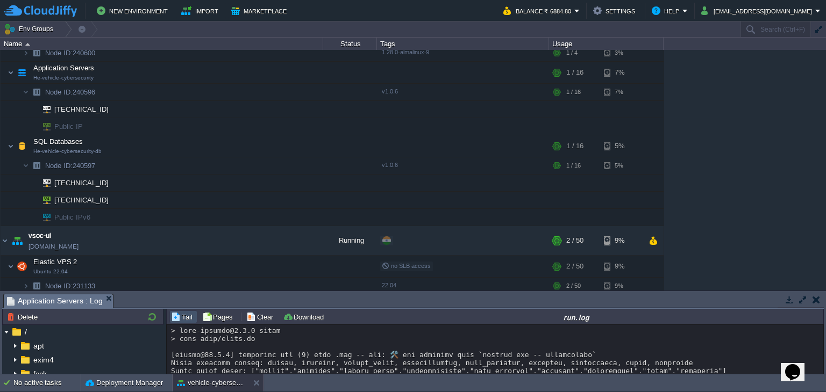
scroll to position [3355, 0]
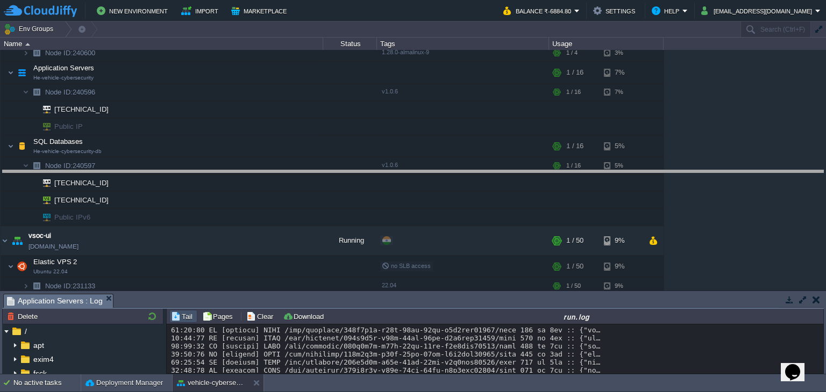
drag, startPoint x: 320, startPoint y: 302, endPoint x: 346, endPoint y: 179, distance: 125.4
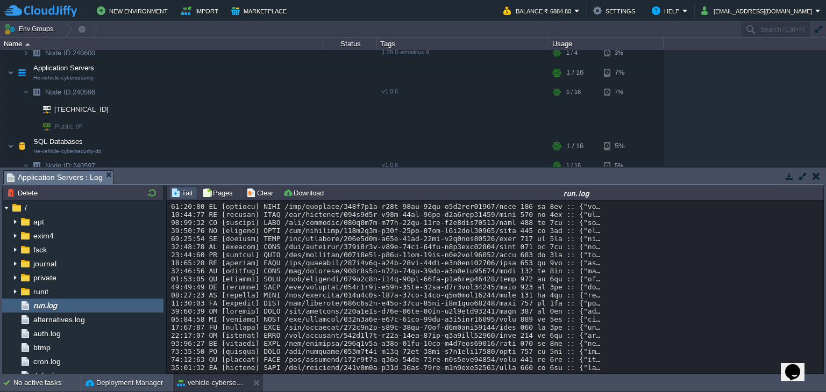
scroll to position [0, 0]
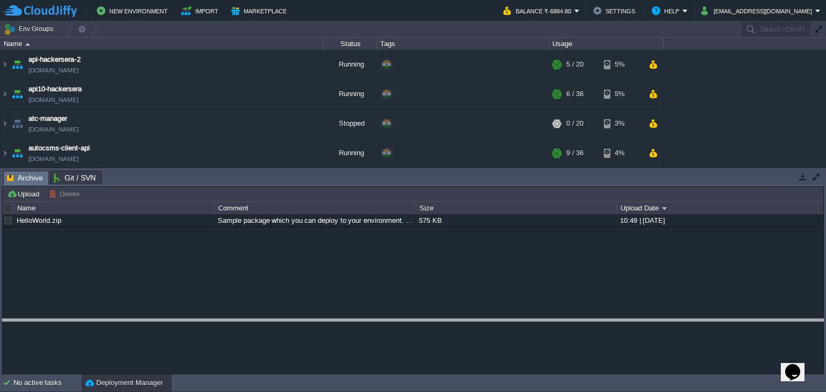
drag, startPoint x: 288, startPoint y: 180, endPoint x: 266, endPoint y: 328, distance: 149.9
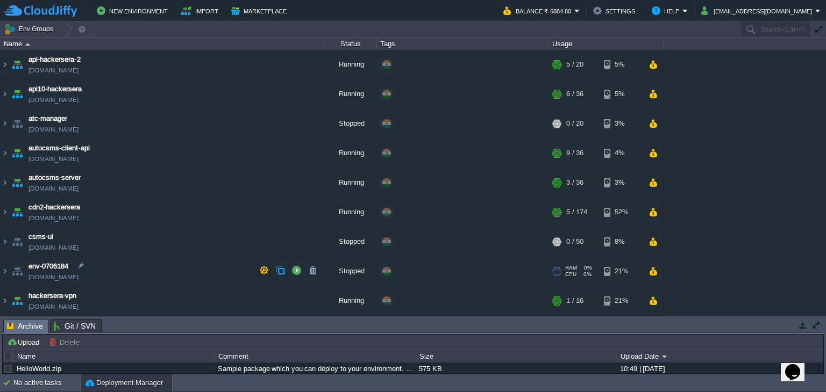
scroll to position [353, 0]
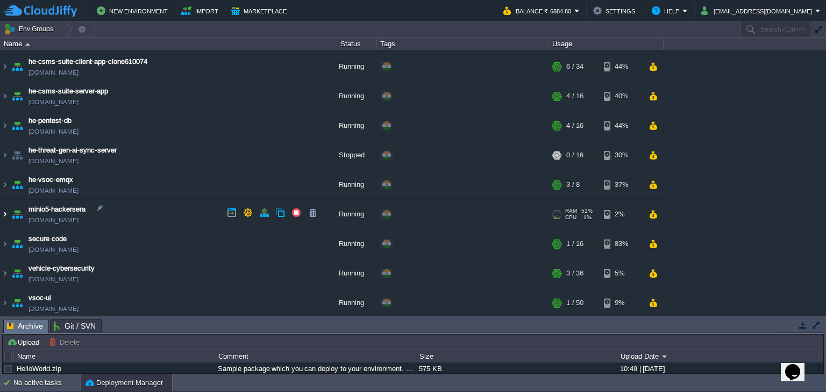
click at [7, 214] on img at bounding box center [5, 214] width 9 height 29
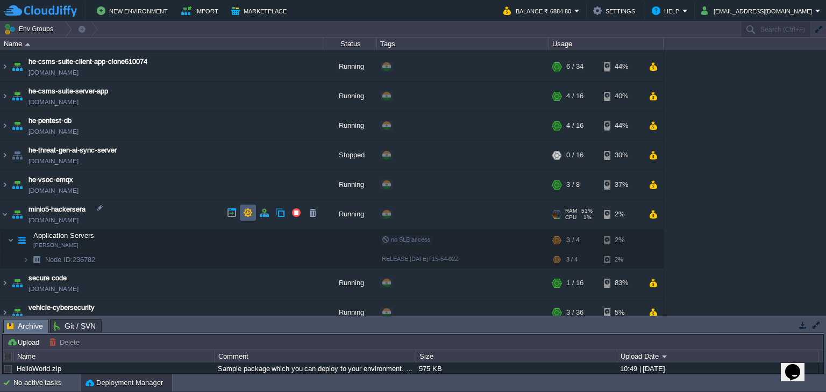
click at [246, 213] on button "button" at bounding box center [248, 213] width 10 height 10
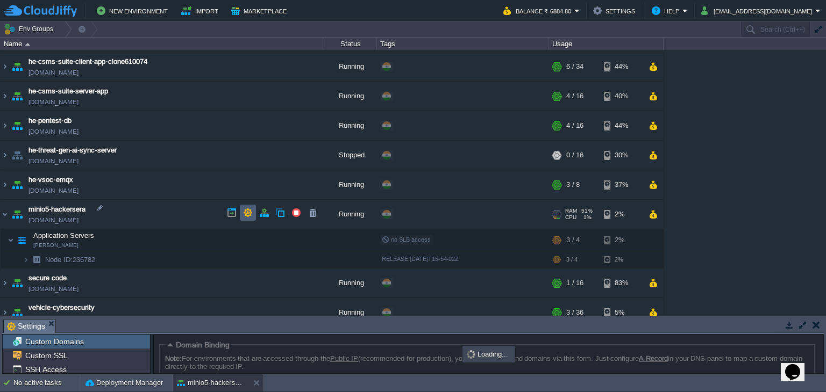
scroll to position [89, 0]
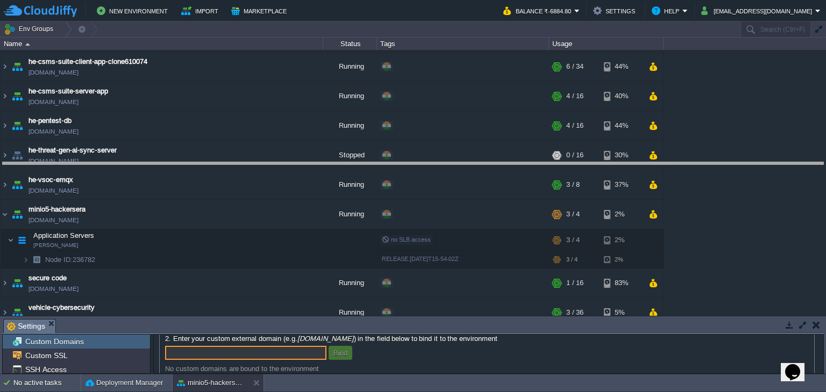
drag, startPoint x: 262, startPoint y: 324, endPoint x: 301, endPoint y: 168, distance: 160.8
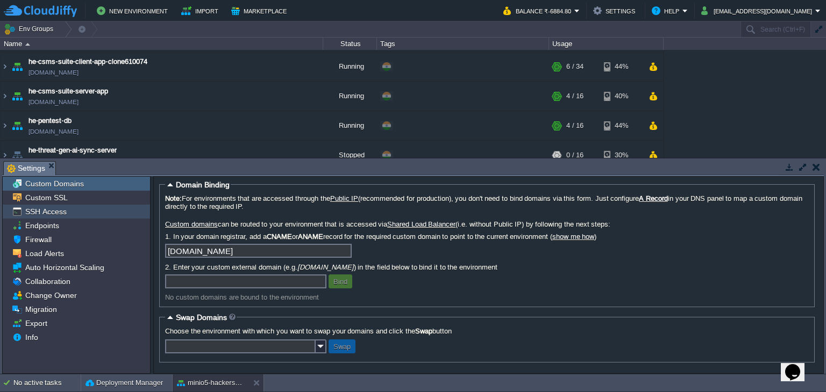
click at [61, 211] on span "SSH Access" at bounding box center [45, 212] width 45 height 10
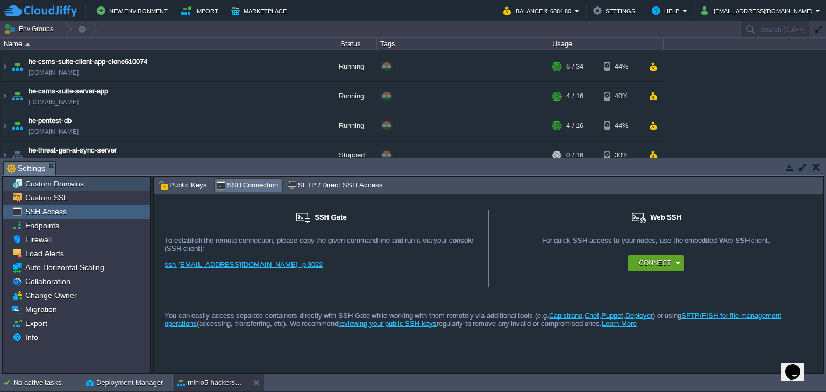
click at [54, 184] on span "Custom Domains" at bounding box center [54, 184] width 62 height 10
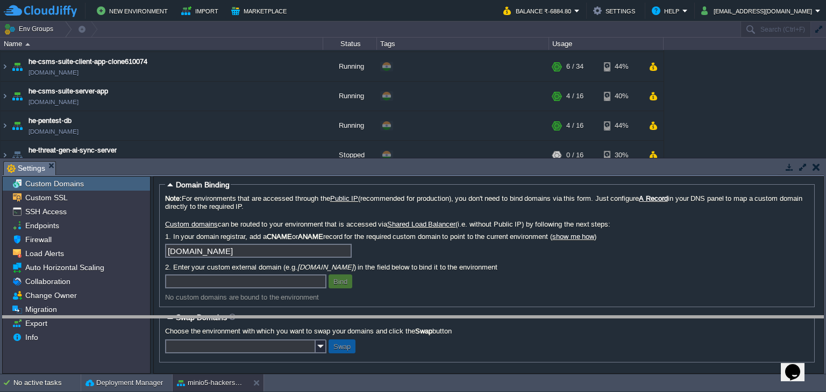
drag, startPoint x: 366, startPoint y: 170, endPoint x: 368, endPoint y: 188, distance: 17.3
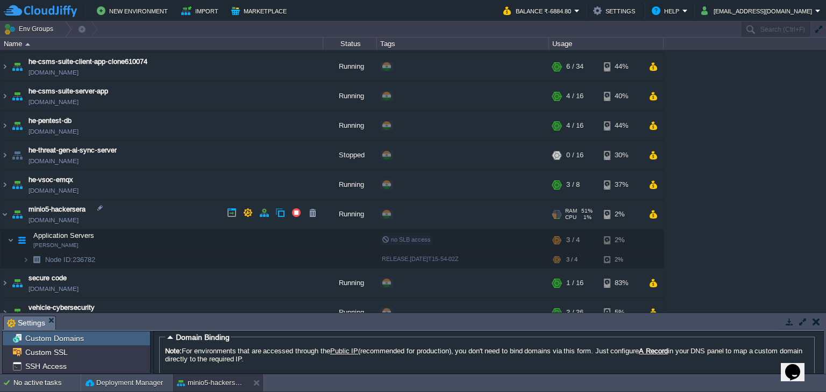
scroll to position [395, 0]
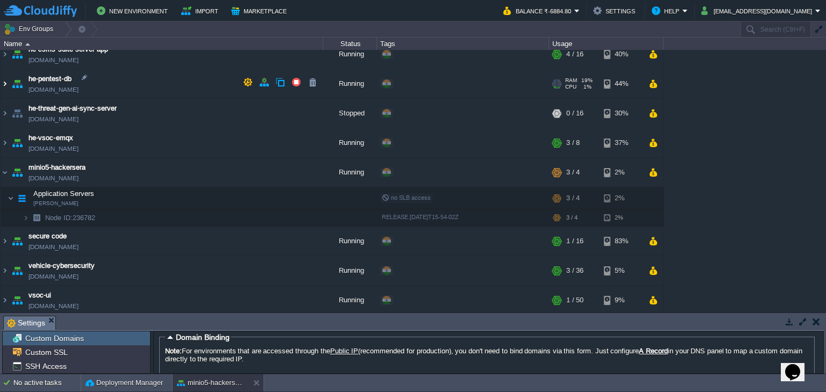
click at [4, 81] on img at bounding box center [5, 83] width 9 height 29
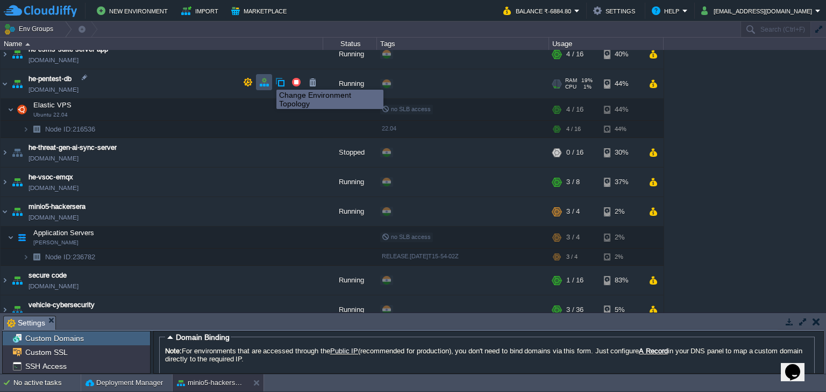
click at [266, 80] on button "button" at bounding box center [264, 82] width 10 height 10
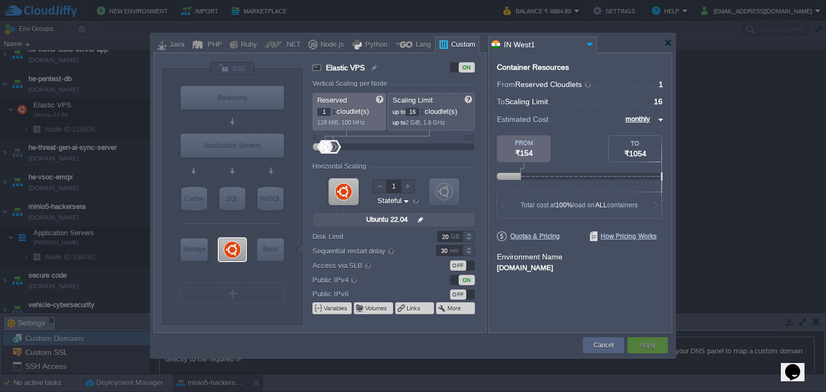
click at [342, 190] on div at bounding box center [343, 191] width 30 height 27
click at [231, 251] on div at bounding box center [232, 250] width 27 height 23
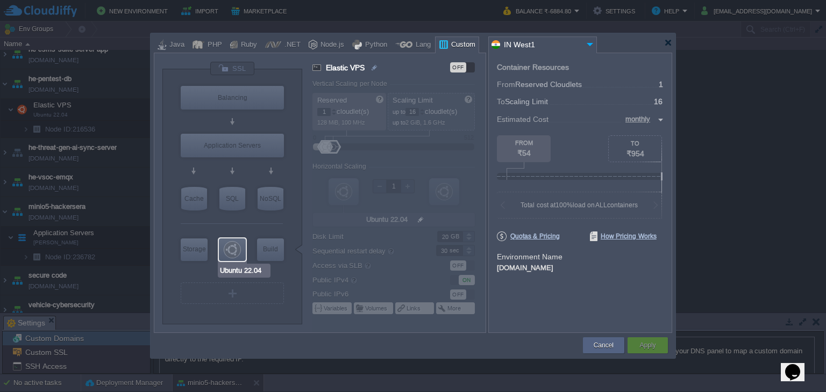
type input "Docker Image"
click at [224, 203] on div "SQL" at bounding box center [232, 199] width 26 height 24
type input "SQL Databases"
type input "4"
type input "6"
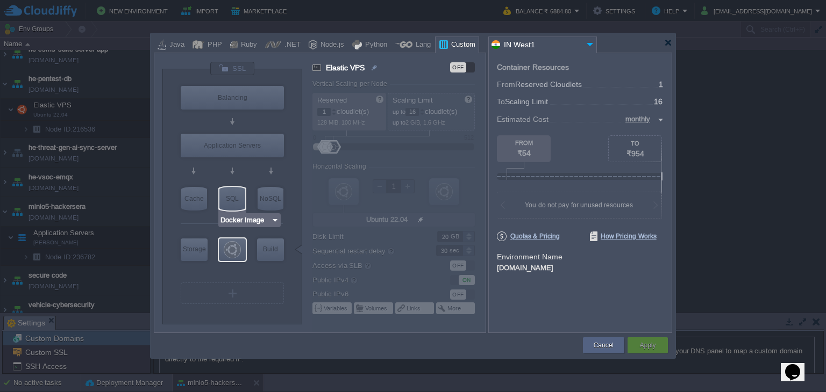
type input "Docker Image"
type input "Stateless"
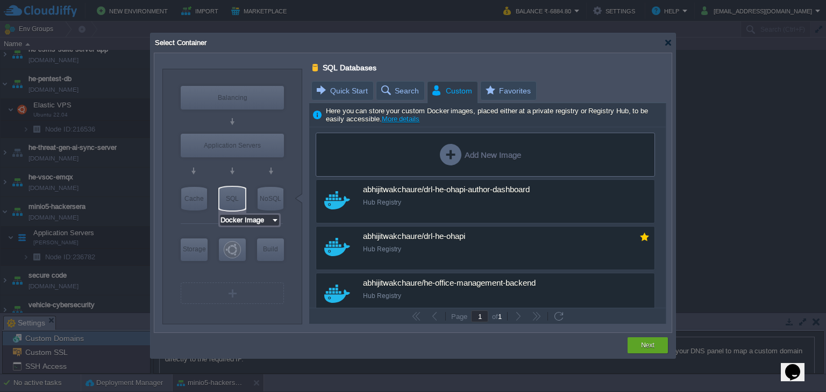
click at [240, 218] on input "Docker Image" at bounding box center [245, 220] width 51 height 11
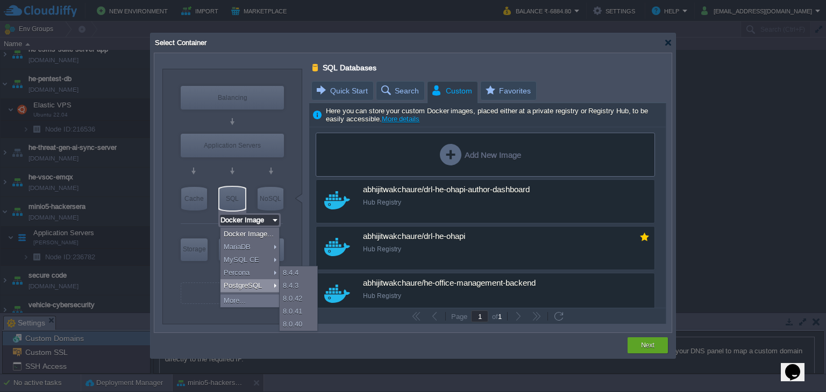
click at [245, 285] on div "PostgreSQL" at bounding box center [249, 286] width 59 height 13
type input "3"
type input "PostgreSQL 17.5"
type input "17.5-almalinux-9"
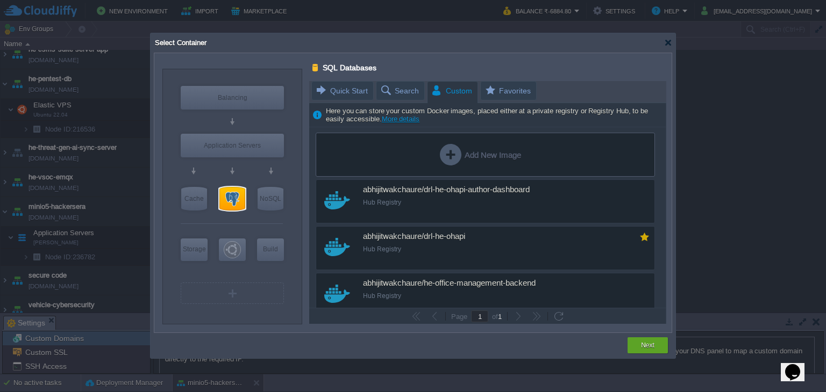
type input "PostgreSQL 17.5"
click at [256, 218] on input "PostgreSQL 17.5" at bounding box center [250, 220] width 60 height 11
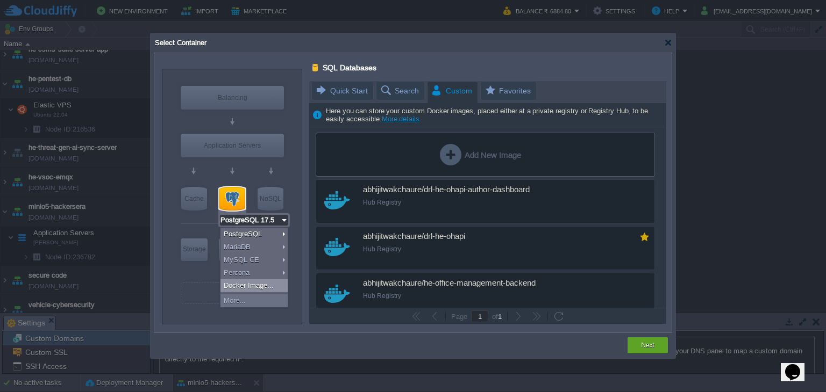
click at [242, 282] on div "Docker Image..." at bounding box center [253, 286] width 67 height 13
type input "1"
type input "16"
type input "Docker Image"
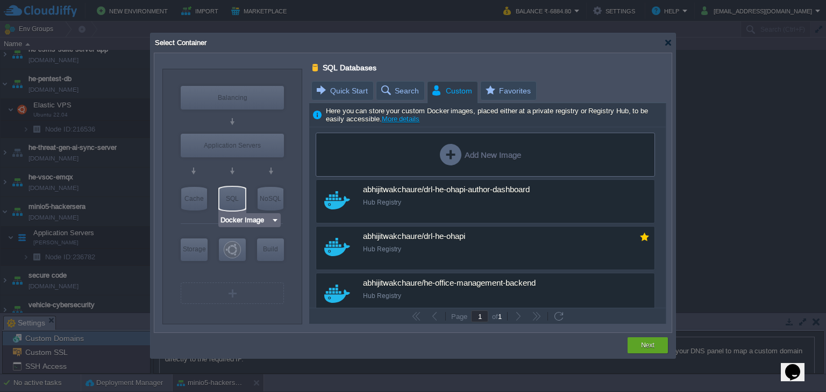
click at [239, 197] on div "SQL" at bounding box center [232, 199] width 26 height 24
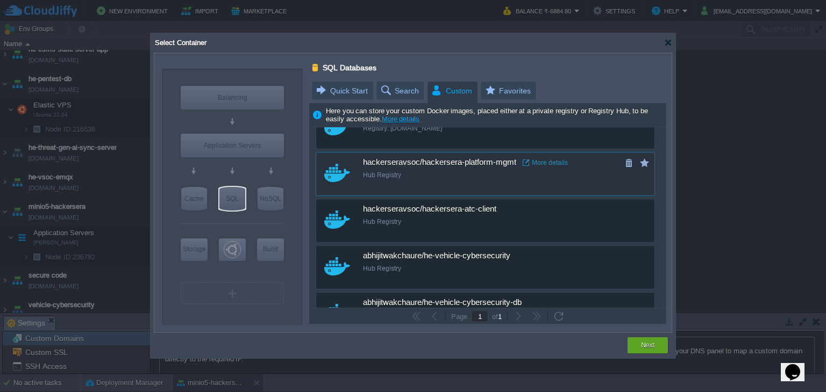
scroll to position [526, 0]
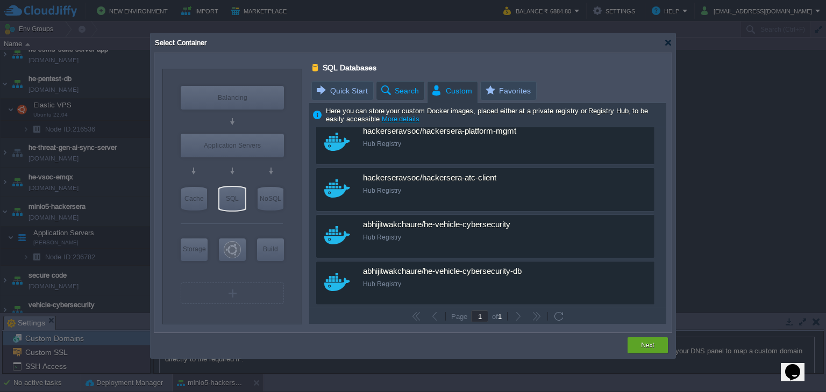
click at [411, 89] on span "Search" at bounding box center [399, 91] width 39 height 18
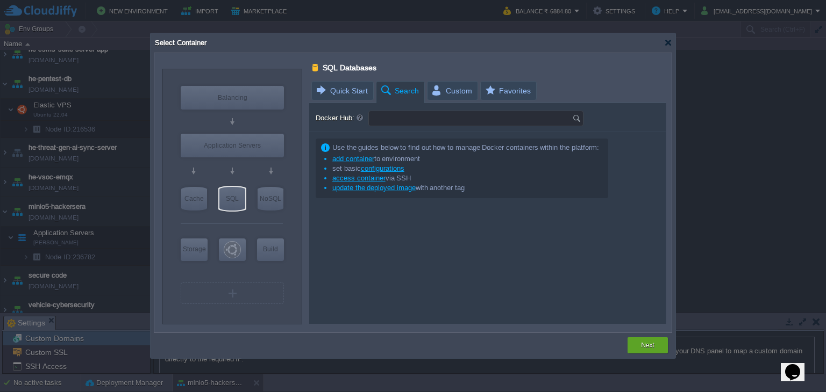
click at [424, 119] on input "Docker Hub:" at bounding box center [470, 118] width 203 height 15
type input "postgres"
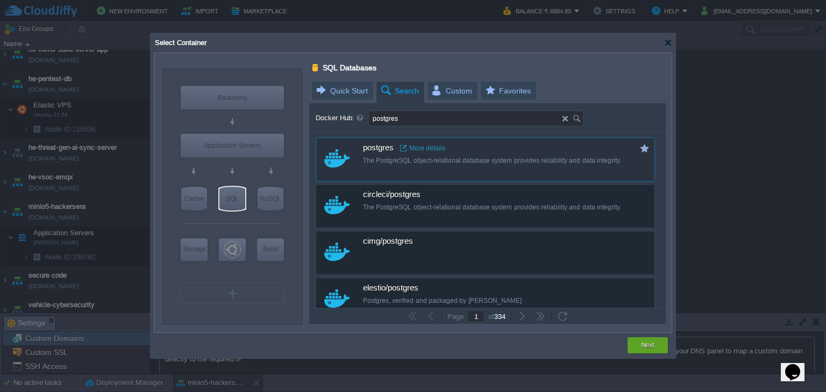
click at [435, 158] on div "The PostgreSQL object-relational database system provides reliability and data …" at bounding box center [492, 160] width 259 height 9
type input "Postgres"
type input "latest"
type input "Postgres :"
type input "latest"
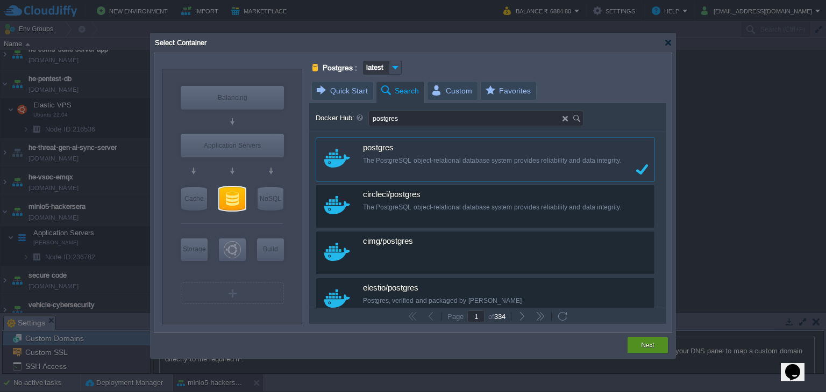
click at [645, 347] on button "Next" at bounding box center [647, 345] width 13 height 11
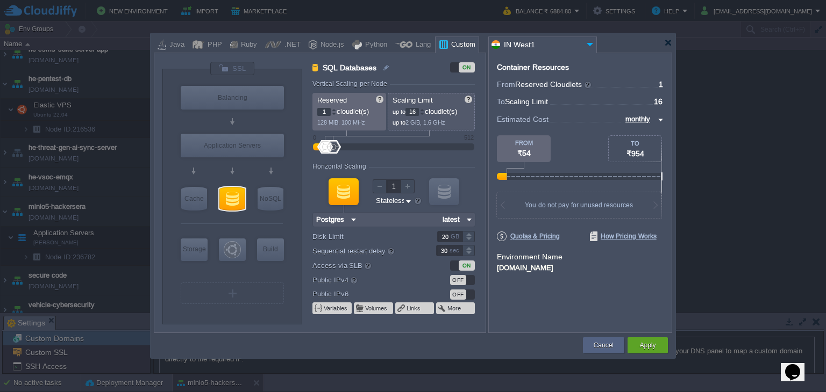
click at [453, 280] on div "OFF" at bounding box center [458, 280] width 16 height 10
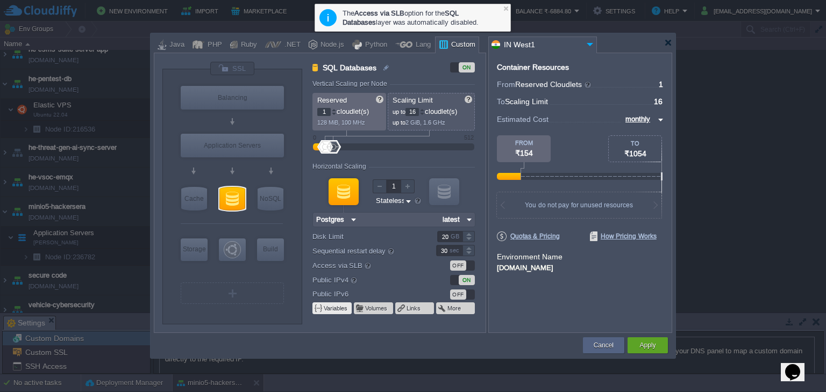
click at [348, 307] on td "Variables" at bounding box center [331, 309] width 39 height 12
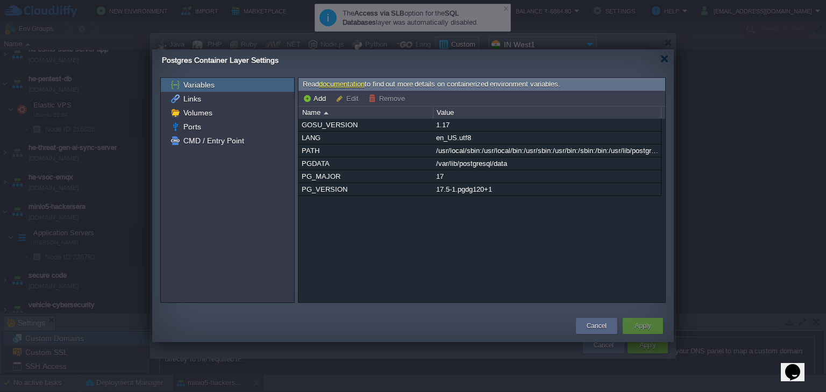
click at [334, 219] on div "GOSU_VERSION 1.17 LANG en_US.utf8 PATH /usr/local/sbin:/usr/local/bin:/usr/sbin…" at bounding box center [481, 211] width 367 height 184
click at [316, 101] on button "Add" at bounding box center [316, 99] width 26 height 10
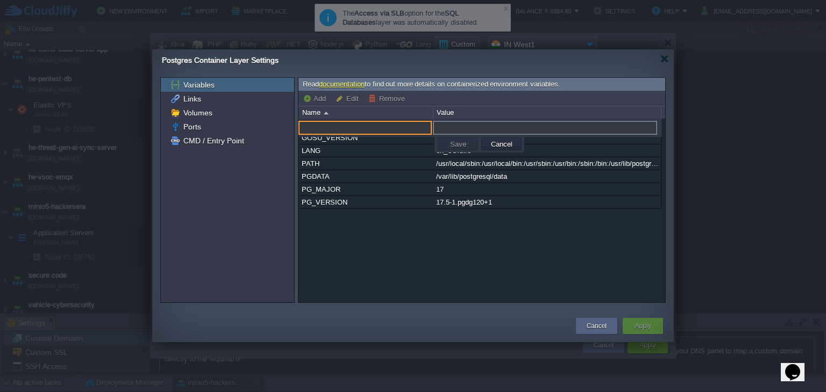
click at [318, 123] on input "text" at bounding box center [364, 128] width 133 height 14
type input "POSTGRES_DB"
click at [581, 323] on div "Cancel" at bounding box center [596, 326] width 41 height 16
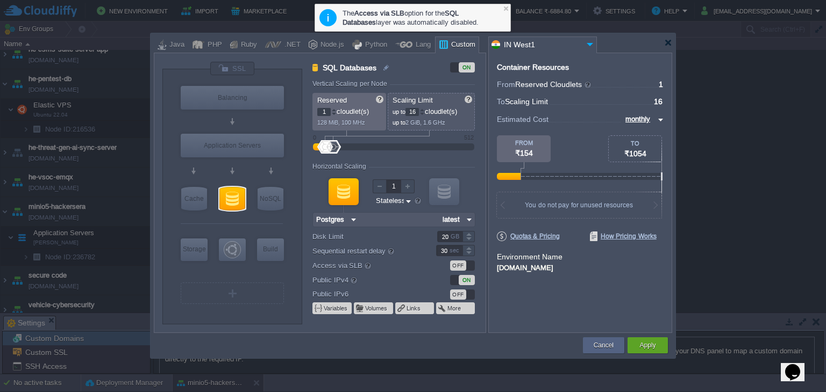
type input "Postgres"
click at [606, 345] on button "Cancel" at bounding box center [603, 345] width 20 height 11
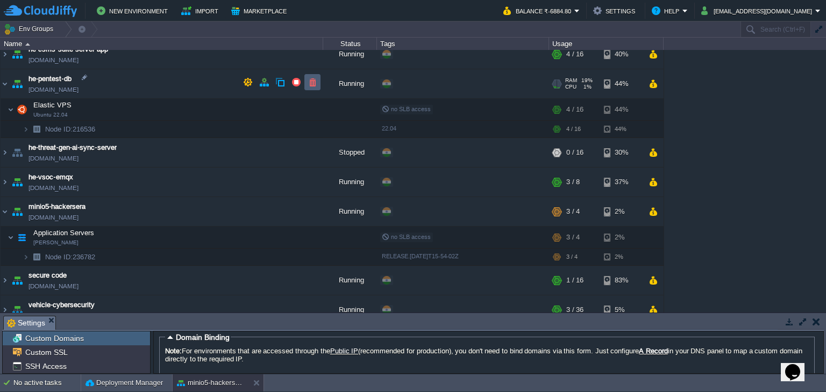
click at [315, 79] on button "button" at bounding box center [312, 82] width 10 height 10
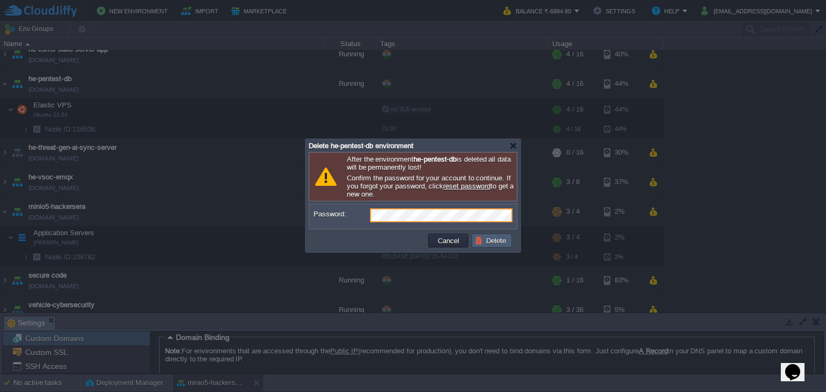
click at [497, 243] on button "Delete" at bounding box center [492, 241] width 34 height 10
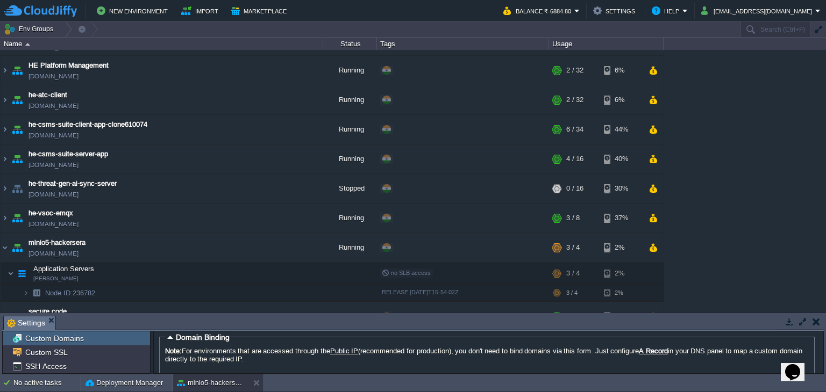
scroll to position [292, 0]
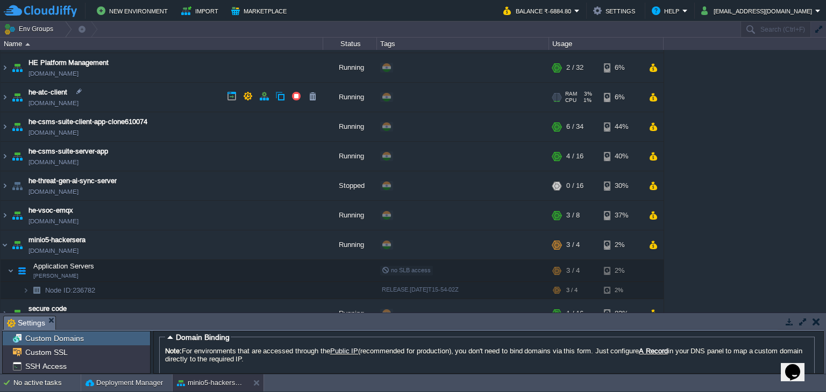
click at [9, 93] on td "he-atc-client he-atc-client.cloudjiffy.net" at bounding box center [162, 98] width 323 height 30
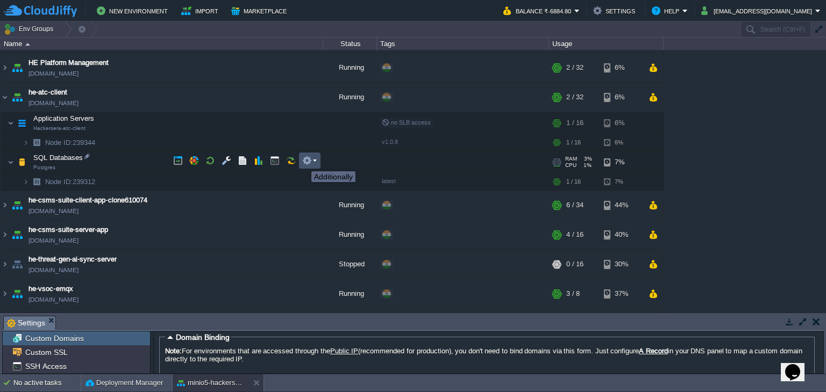
click at [306, 160] on button "button" at bounding box center [307, 161] width 10 height 10
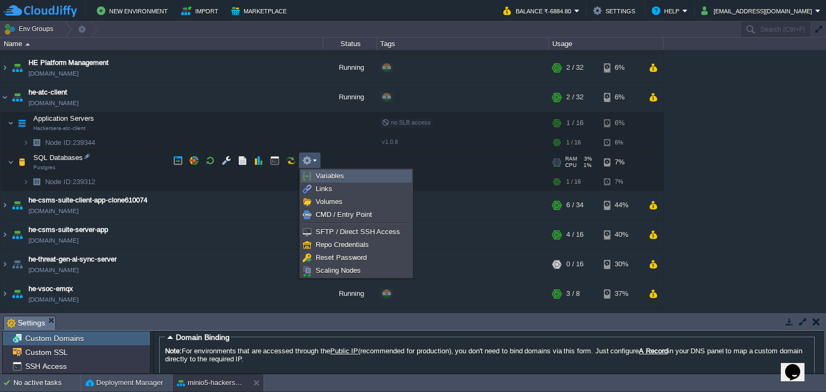
click at [330, 176] on span "Variables" at bounding box center [330, 176] width 28 height 8
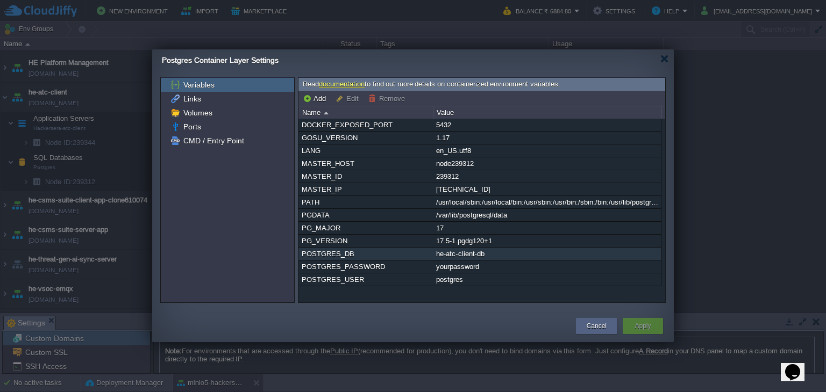
click at [320, 254] on div "POSTGRES_DB" at bounding box center [365, 254] width 133 height 12
click at [587, 323] on button "Cancel" at bounding box center [597, 326] width 20 height 11
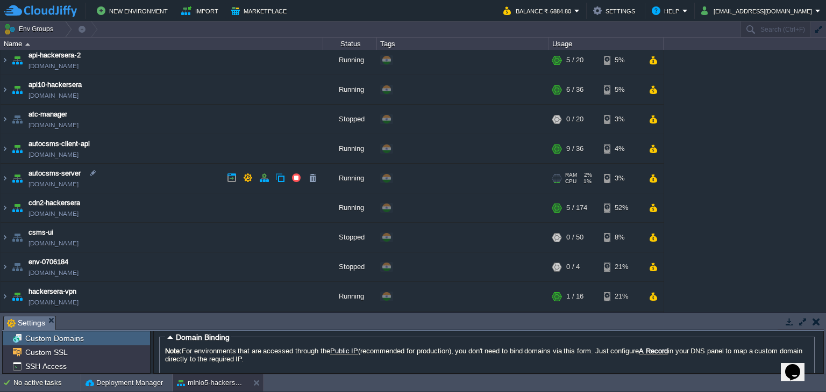
scroll to position [0, 0]
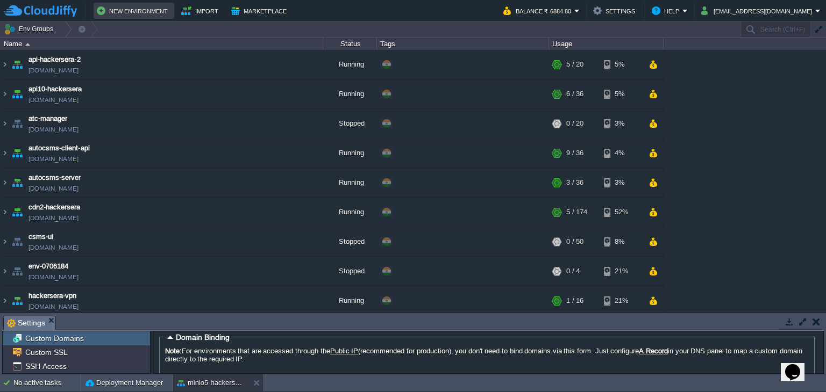
click at [118, 13] on button "New Environment" at bounding box center [134, 10] width 74 height 13
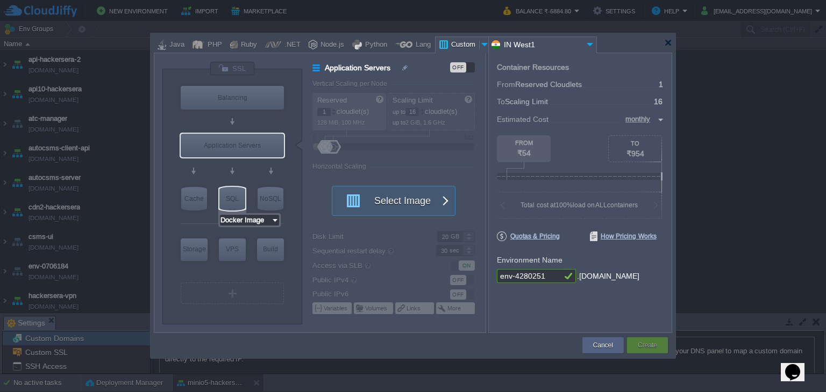
click at [233, 220] on input "Docker Image" at bounding box center [245, 220] width 51 height 11
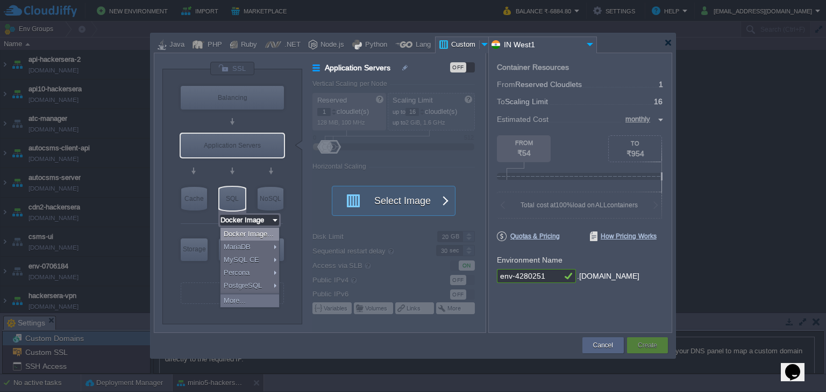
click at [230, 198] on div "SQL" at bounding box center [232, 199] width 26 height 24
type input "SQL Databases"
type input "4"
type input "6"
type input "Select Image"
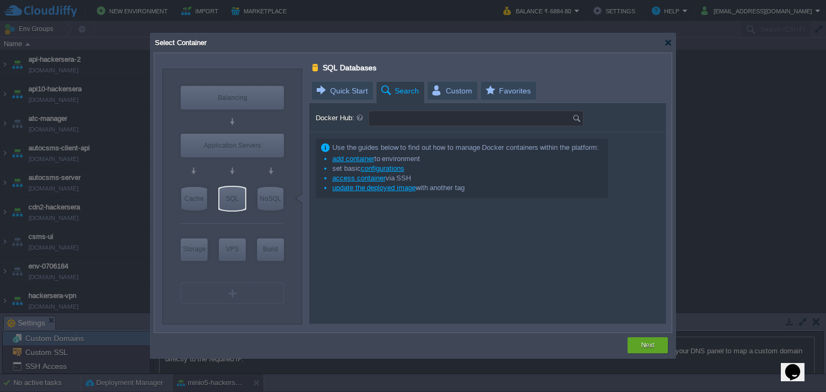
click at [408, 119] on input "Docker Hub:" at bounding box center [470, 118] width 203 height 15
type input "postgres"
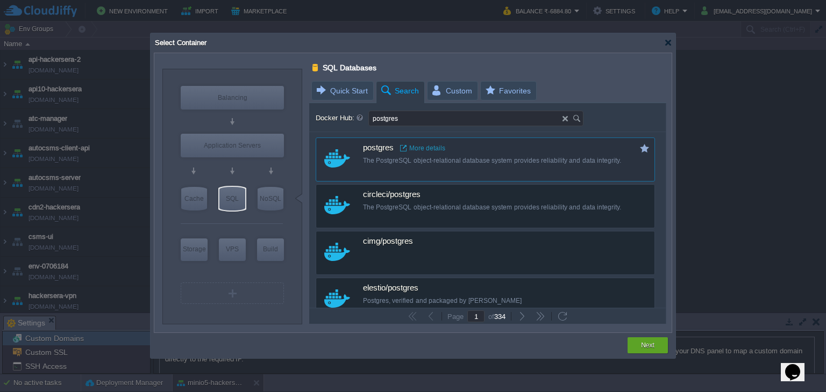
click at [401, 153] on div "postgres More details The PostgreSQL object-relational database system provides…" at bounding box center [492, 154] width 259 height 32
type input "1"
type input "16"
type input "Postgres"
type input "latest"
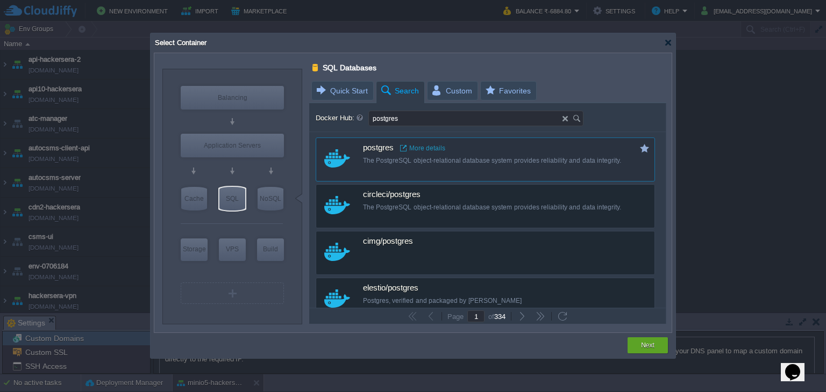
type input "Postgres :"
type input "latest"
click at [635, 342] on div "Next" at bounding box center [647, 346] width 24 height 16
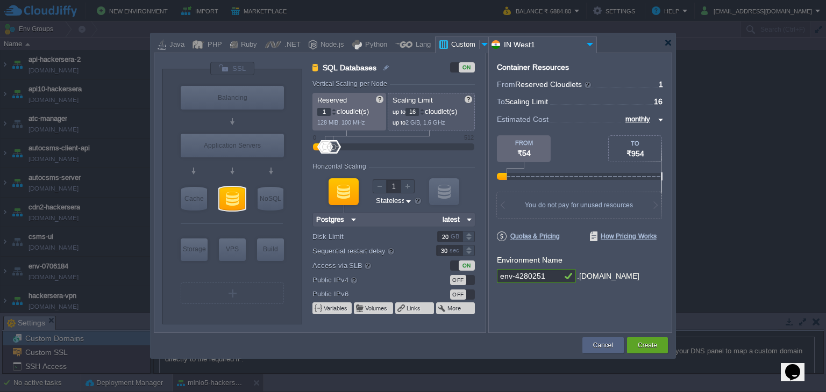
click at [456, 277] on div "OFF" at bounding box center [458, 280] width 16 height 10
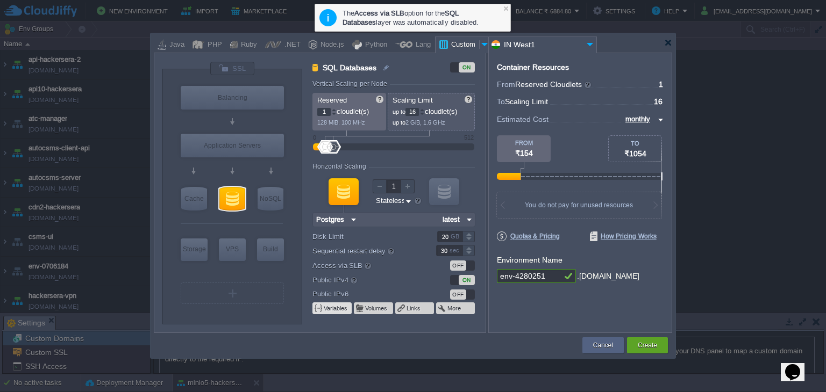
click at [340, 307] on button "Variables" at bounding box center [336, 308] width 25 height 9
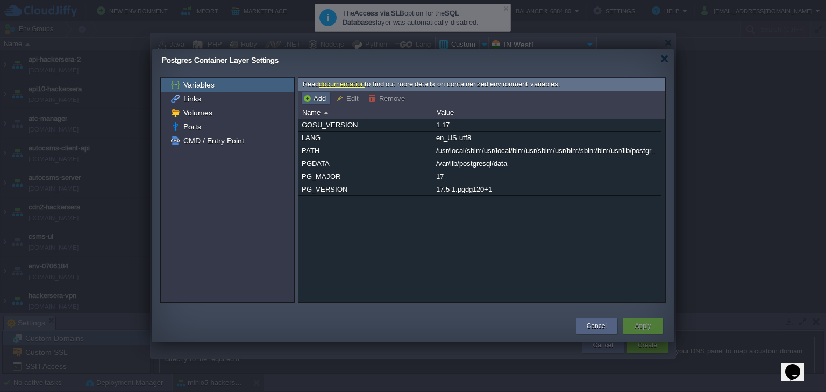
click at [314, 99] on button "Add" at bounding box center [316, 99] width 26 height 10
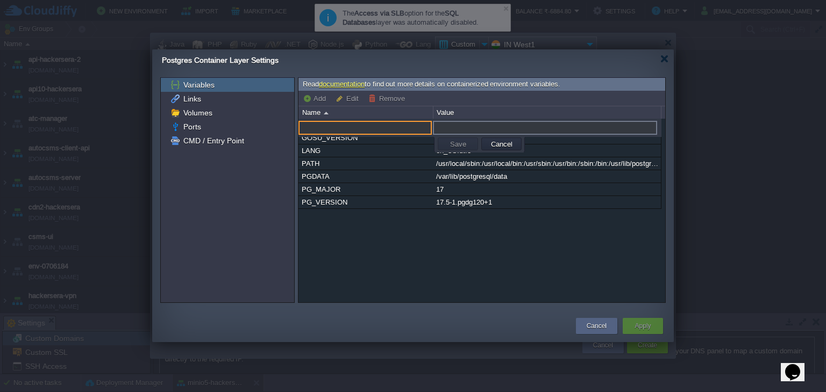
click at [325, 125] on input "text" at bounding box center [364, 128] width 133 height 14
type input "POSTGRES_DB"
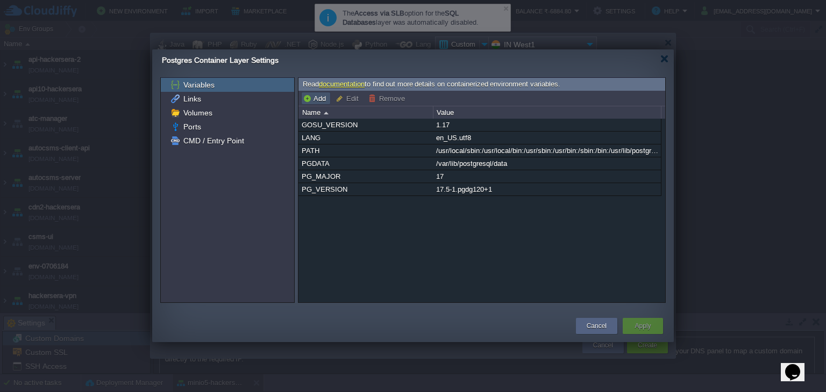
click at [324, 98] on button "Add" at bounding box center [316, 99] width 26 height 10
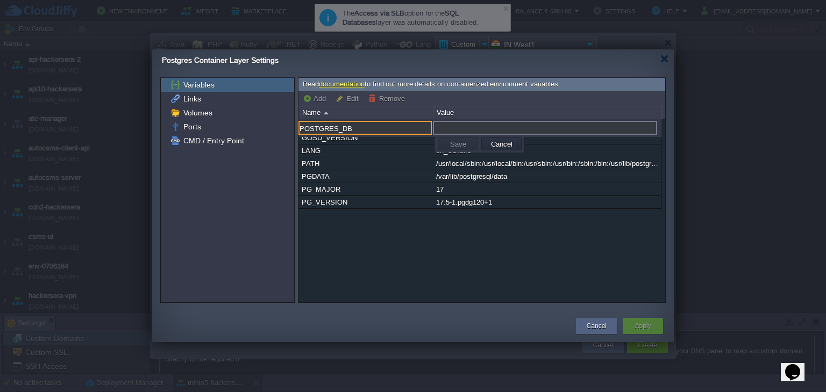
type input "POSTGRES_DB"
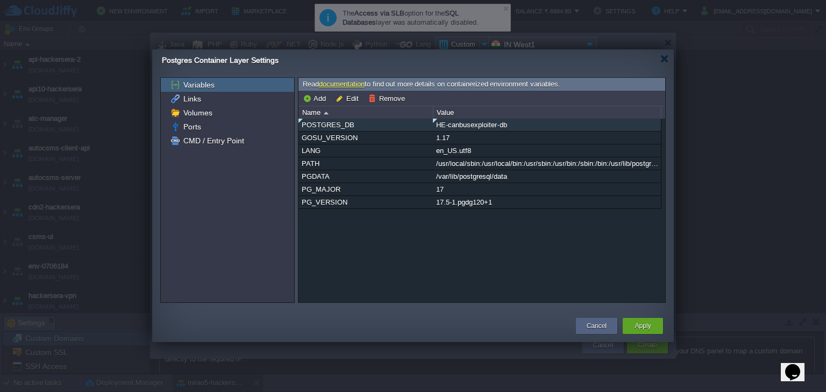
click at [497, 120] on div "HE-canbusexploiter-db" at bounding box center [546, 125] width 227 height 12
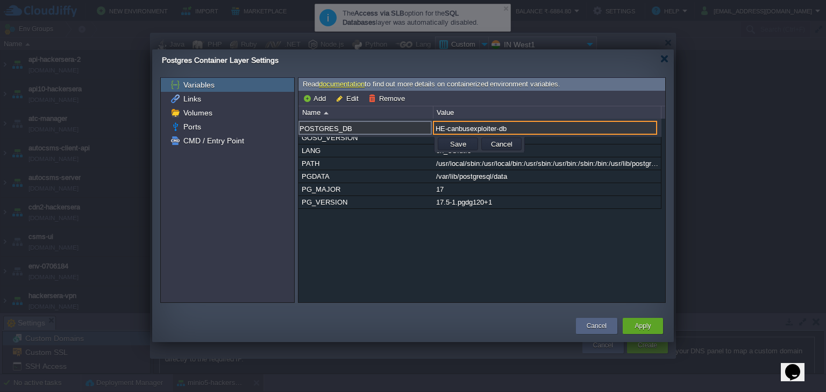
click at [443, 130] on input "HE-canbusexploiter-db" at bounding box center [545, 128] width 224 height 14
type input "he-canbusexploiter-db"
click at [449, 141] on button "Save" at bounding box center [458, 144] width 23 height 10
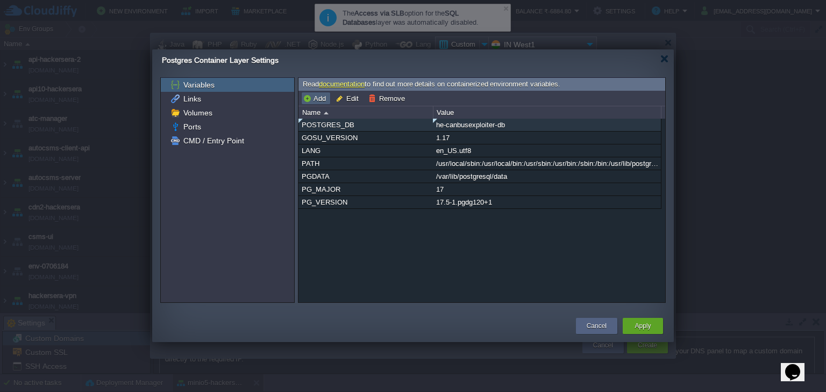
click at [310, 102] on button "Add" at bounding box center [316, 99] width 26 height 10
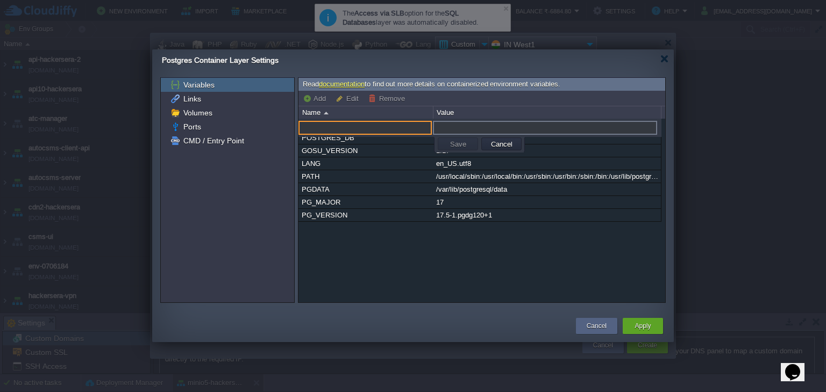
click at [335, 127] on input "text" at bounding box center [364, 128] width 133 height 14
type input "p"
type input "POSTGRES_USER"
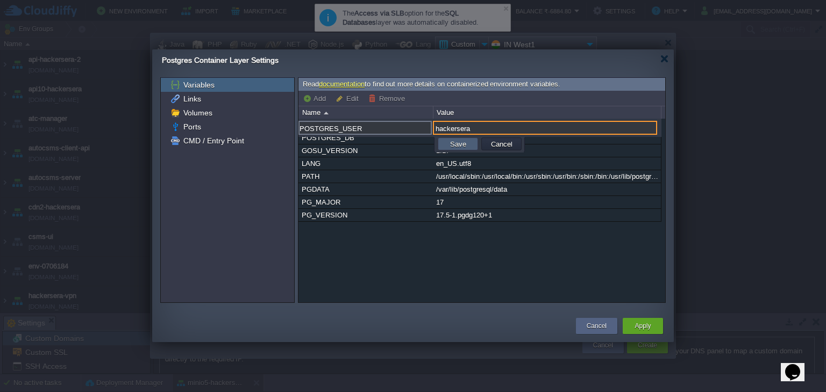
type input "hackersera"
click at [452, 146] on button "Save" at bounding box center [458, 144] width 23 height 10
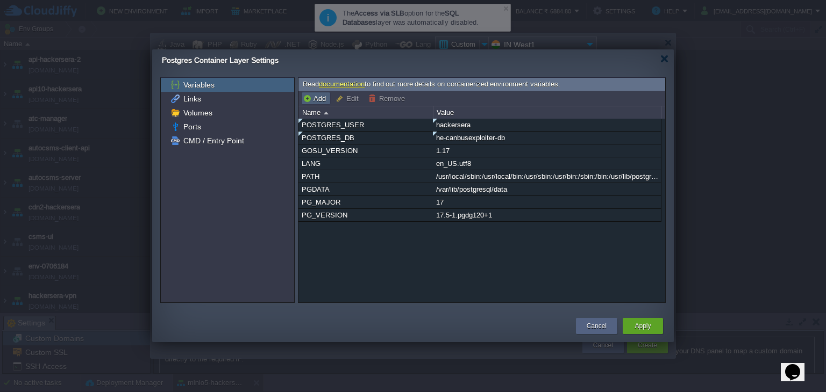
click at [318, 96] on button "Add" at bounding box center [316, 99] width 26 height 10
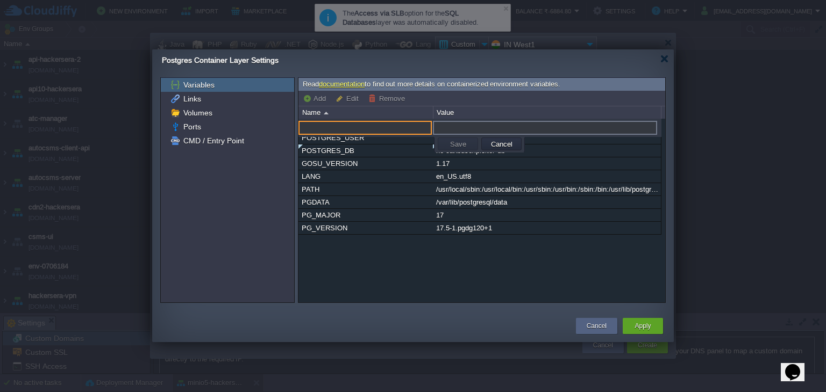
click at [351, 127] on input "text" at bounding box center [364, 128] width 133 height 14
type input "POSTGRES_PASSWORD"
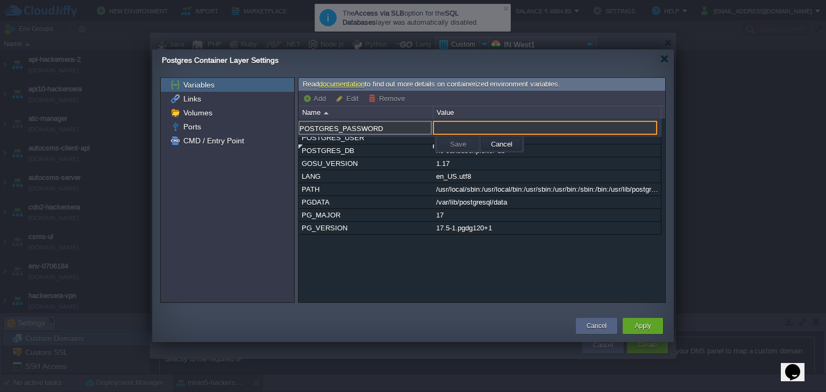
type input "Y"
type input "yourpassword"
click at [446, 142] on td "Save" at bounding box center [458, 144] width 40 height 13
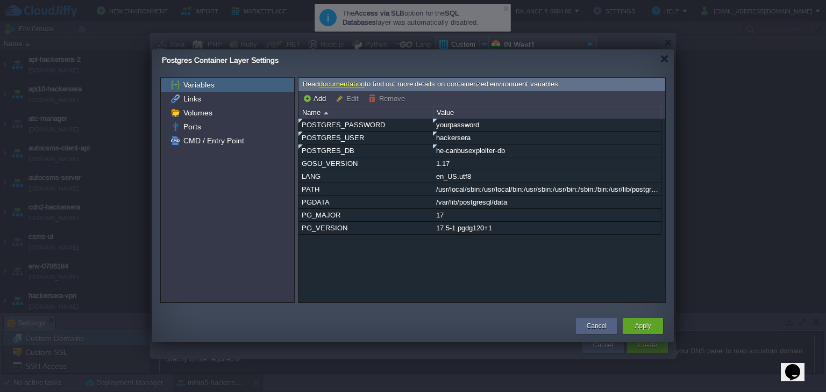
click at [402, 271] on div "POSTGRES_PASSWORD yourpassword POSTGRES_USER hackersera POSTGRES_DB he-canbusex…" at bounding box center [481, 211] width 367 height 184
click at [642, 332] on div "Apply" at bounding box center [643, 326] width 24 height 16
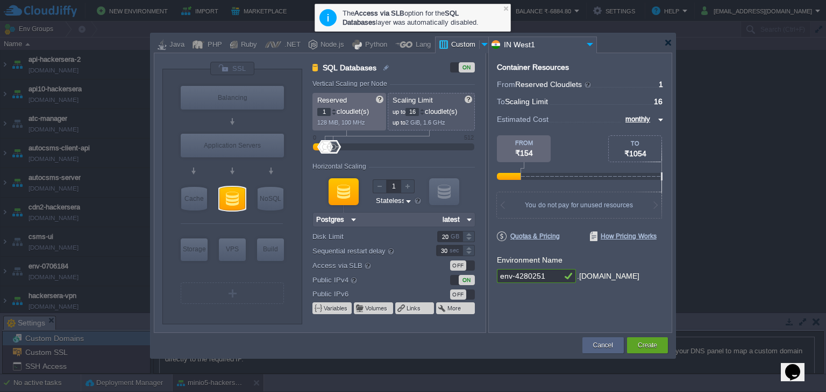
type input "Postgres"
click at [542, 277] on input "env-4280251" at bounding box center [529, 276] width 65 height 14
type input "he-exploiter-db"
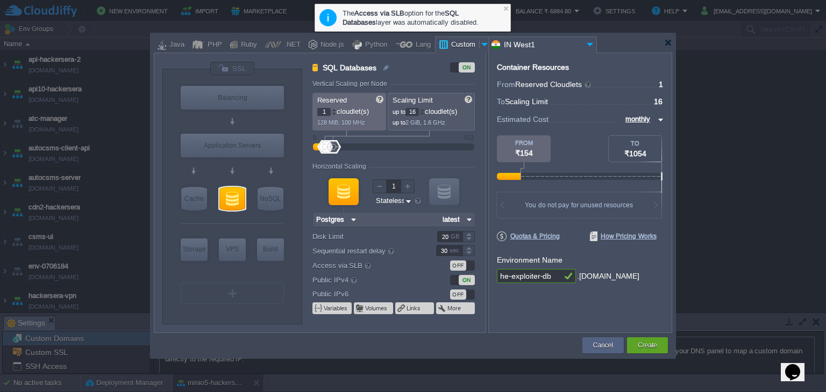
click at [641, 347] on button "Create" at bounding box center [647, 345] width 19 height 11
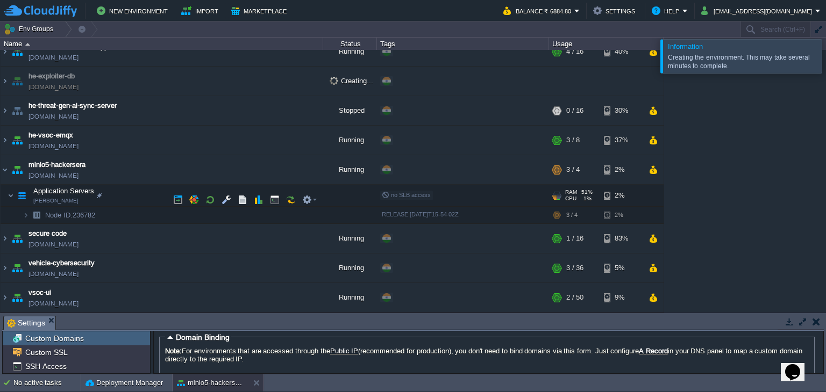
scroll to position [242, 0]
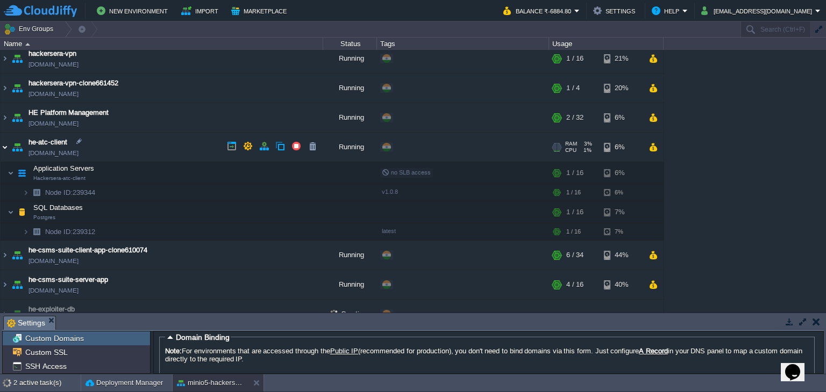
click at [6, 144] on img at bounding box center [5, 147] width 9 height 29
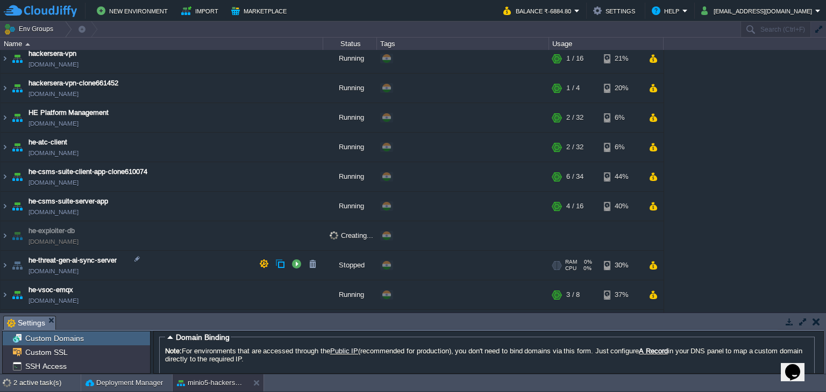
scroll to position [395, 0]
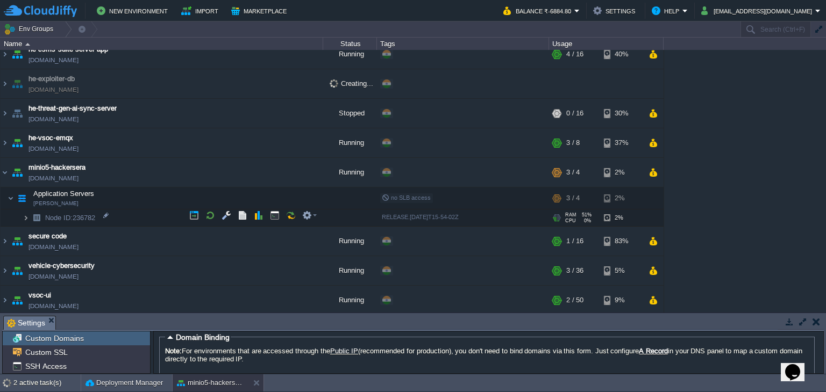
click at [26, 218] on img at bounding box center [26, 218] width 6 height 17
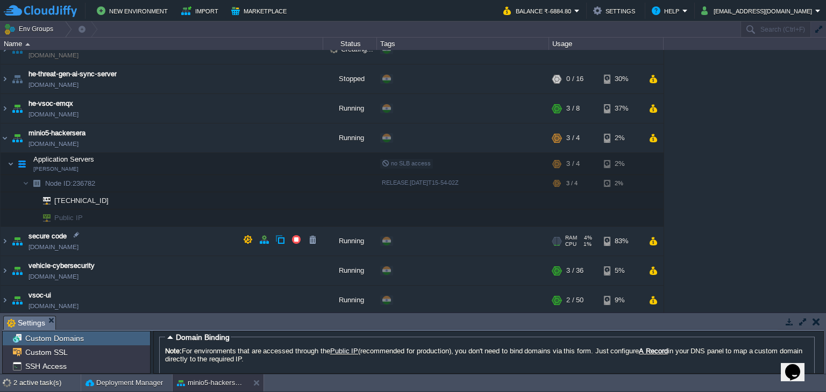
scroll to position [198, 0]
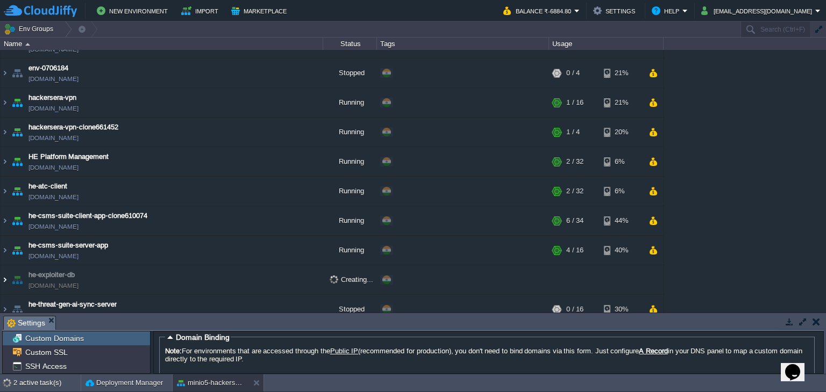
click at [8, 278] on img at bounding box center [5, 280] width 9 height 29
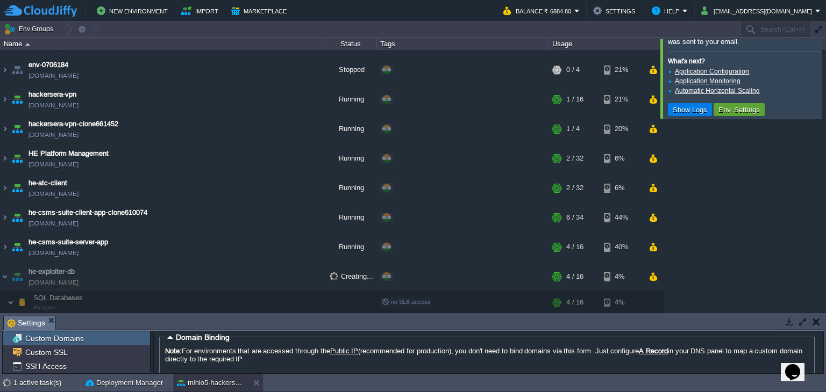
scroll to position [428, 0]
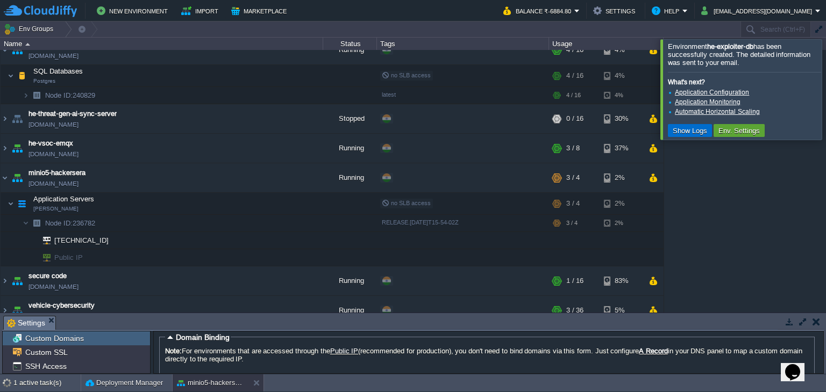
click at [689, 130] on button "Show Logs" at bounding box center [689, 131] width 41 height 10
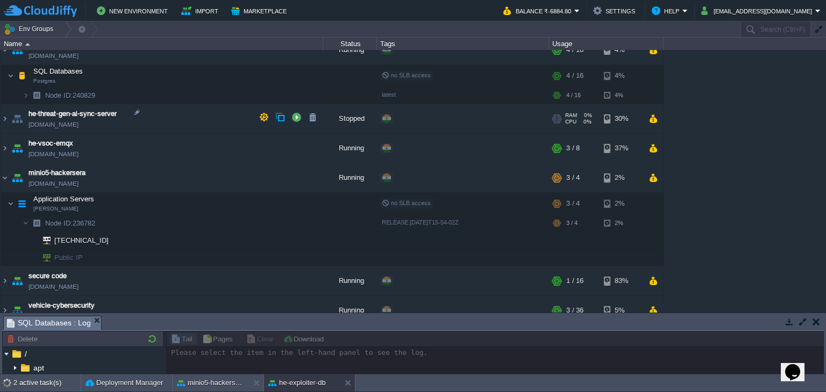
scroll to position [105, 0]
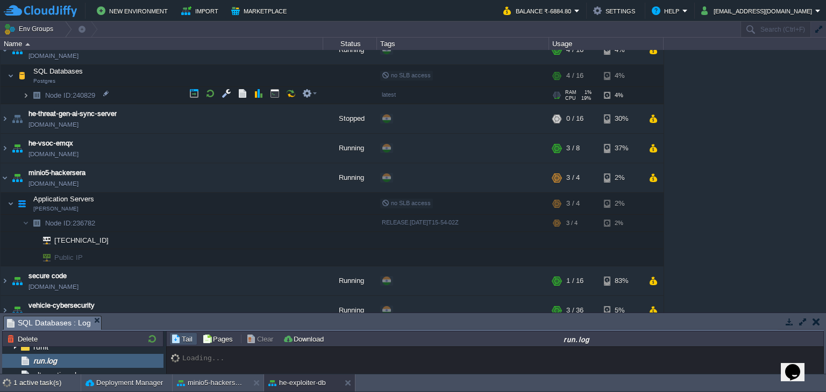
click at [27, 93] on img at bounding box center [26, 95] width 6 height 17
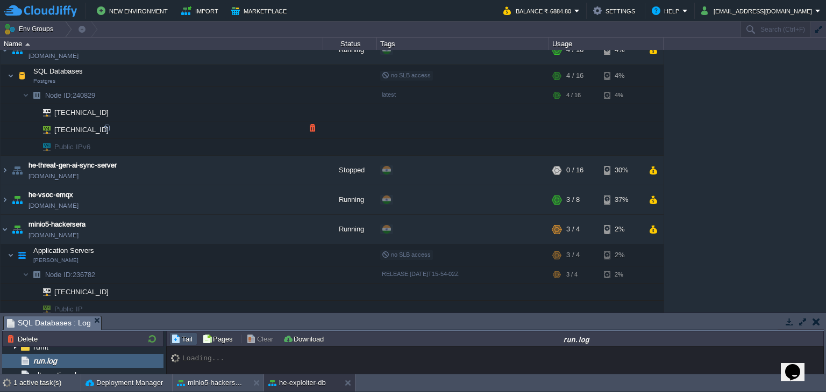
click at [110, 126] on div at bounding box center [107, 129] width 10 height 10
click at [307, 74] on button "button" at bounding box center [307, 74] width 10 height 10
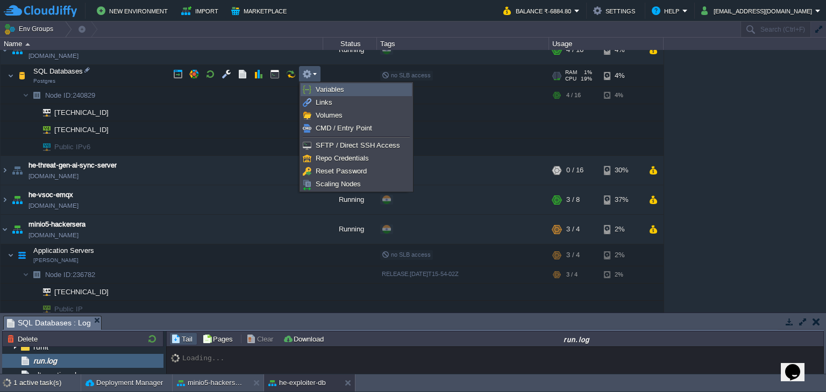
click at [325, 89] on span "Variables" at bounding box center [330, 89] width 28 height 8
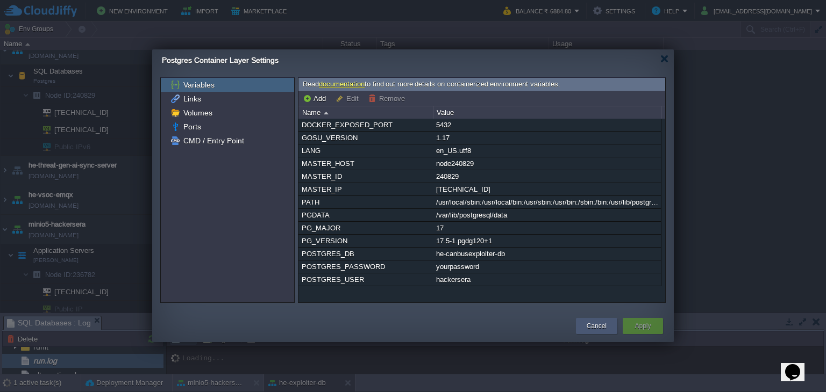
click at [595, 325] on button "Cancel" at bounding box center [597, 326] width 20 height 11
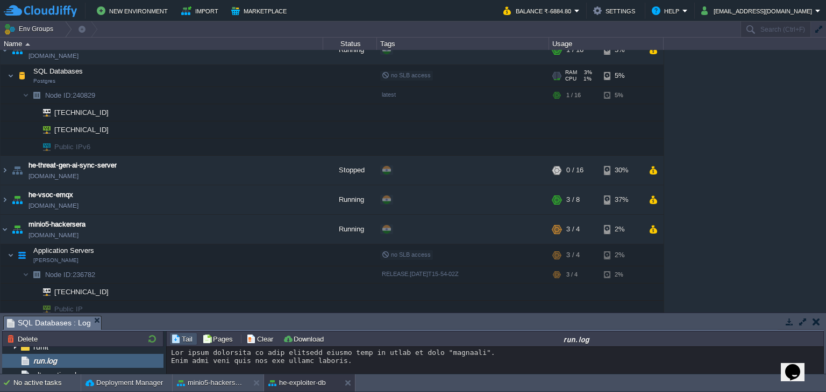
scroll to position [463, 0]
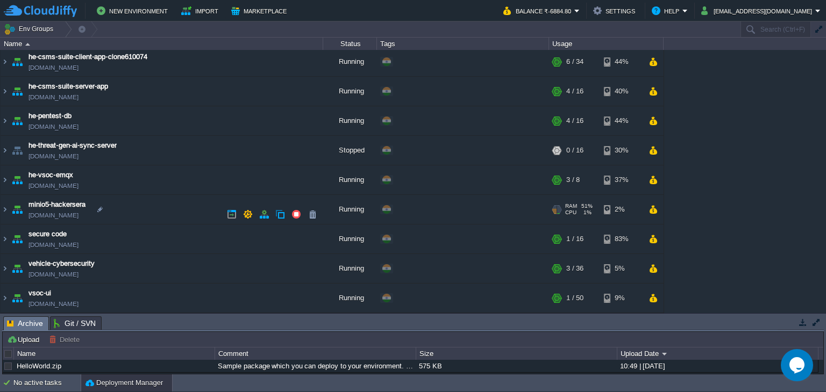
scroll to position [125, 0]
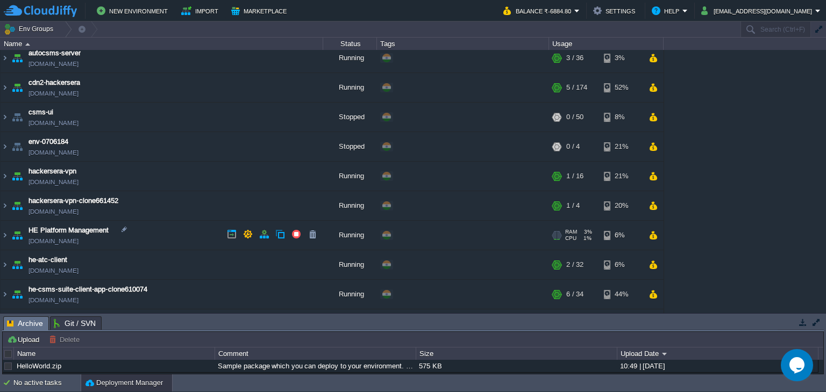
click at [9, 232] on img at bounding box center [5, 235] width 9 height 29
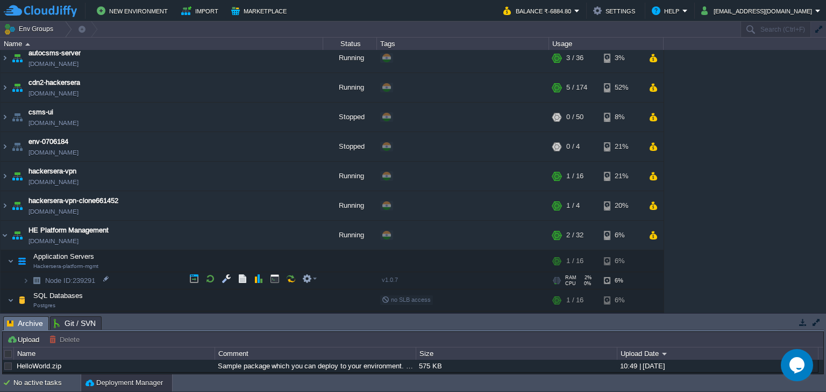
scroll to position [355, 0]
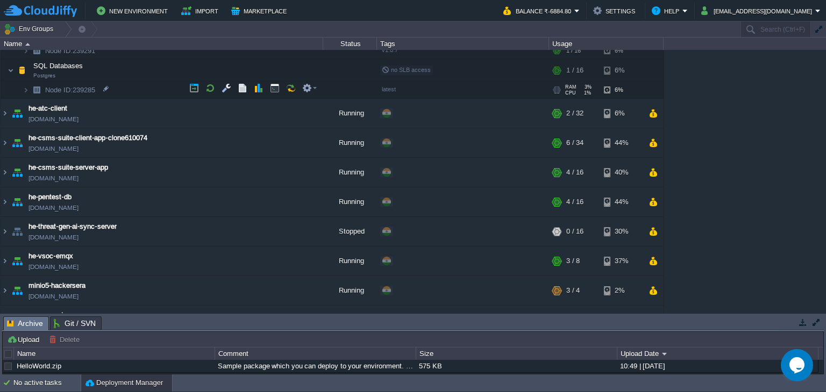
click at [22, 85] on img at bounding box center [15, 87] width 15 height 10
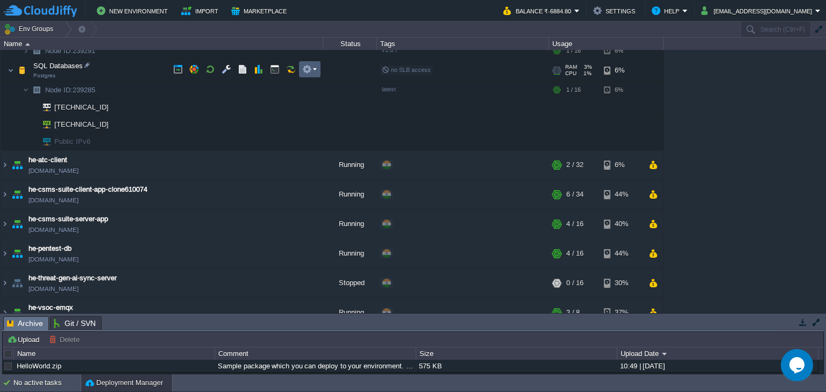
click at [313, 70] on em at bounding box center [309, 70] width 15 height 10
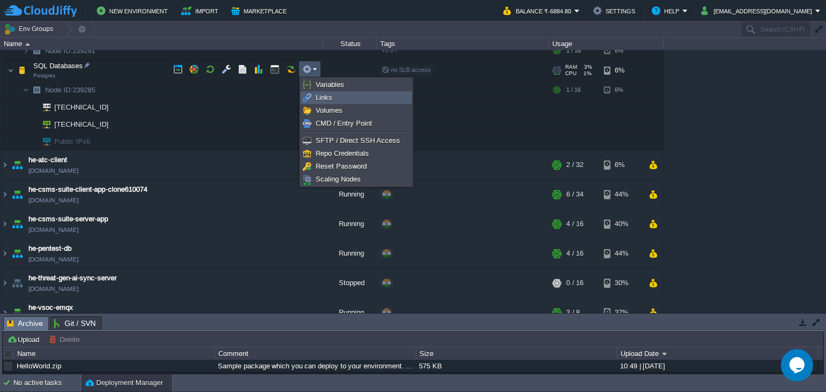
click at [328, 92] on link "Links" at bounding box center [356, 98] width 110 height 12
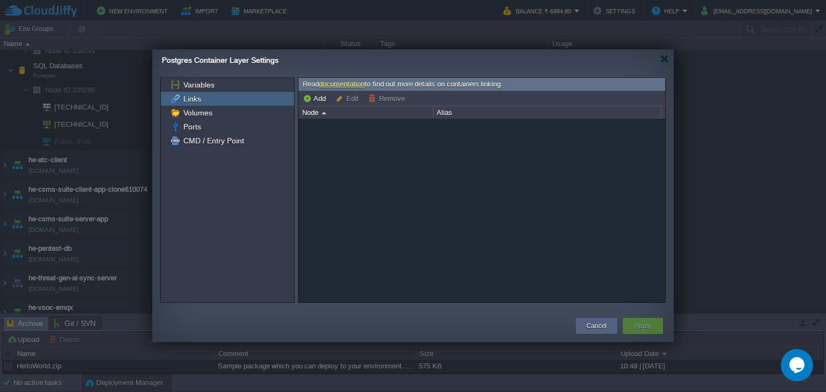
click at [659, 60] on div "Postgres Container Layer Settings" at bounding box center [418, 60] width 512 height 22
click at [666, 55] on div at bounding box center [664, 59] width 8 height 8
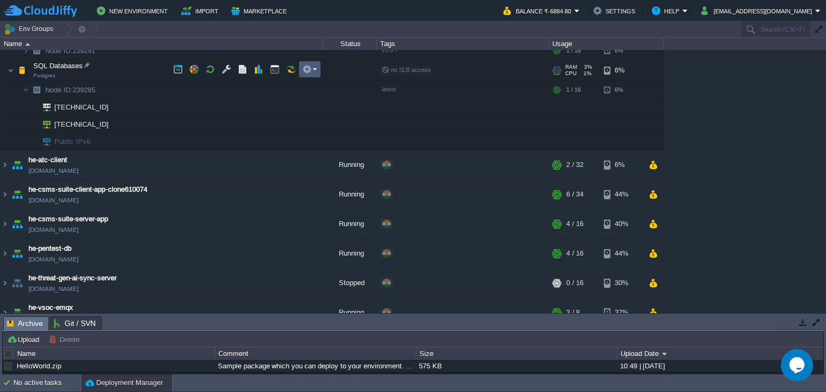
click at [307, 66] on button "button" at bounding box center [307, 70] width 10 height 10
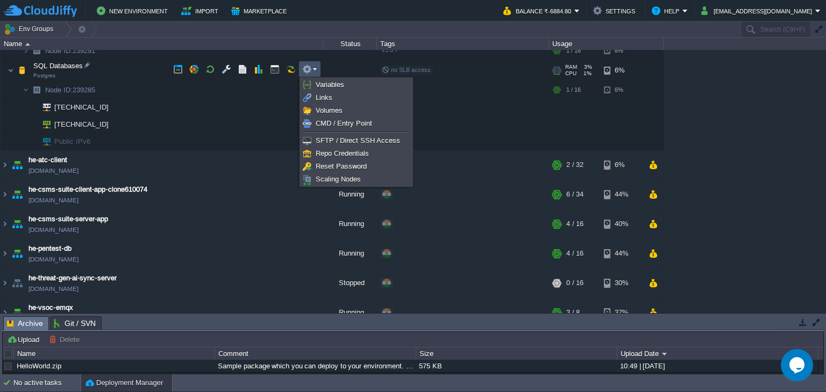
click at [318, 77] on ul "Variables Links Volumes CMD / Entry Point SFTP / Direct SSH Access Repo Credent…" at bounding box center [355, 132] width 113 height 110
click at [320, 82] on span "Variables" at bounding box center [330, 85] width 28 height 8
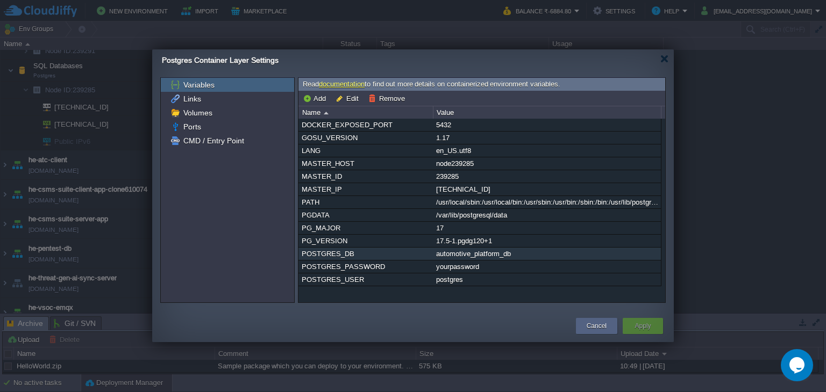
click at [353, 250] on div "POSTGRES_DB" at bounding box center [365, 254] width 133 height 12
click at [597, 318] on div "Cancel" at bounding box center [596, 326] width 25 height 16
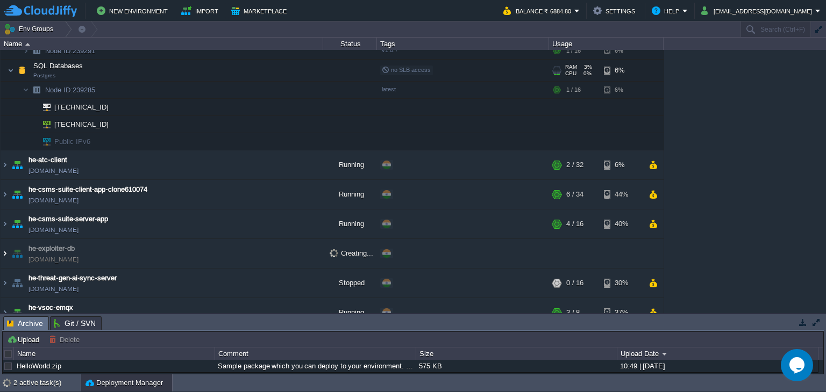
click at [8, 249] on img at bounding box center [5, 253] width 9 height 29
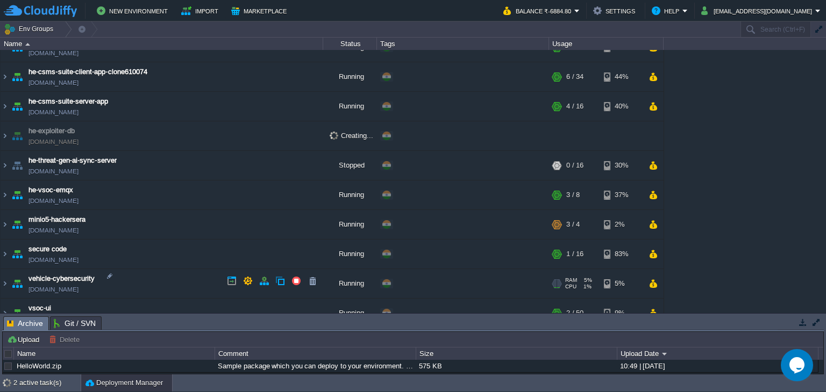
scroll to position [484, 0]
